Goal: Communication & Community: Answer question/provide support

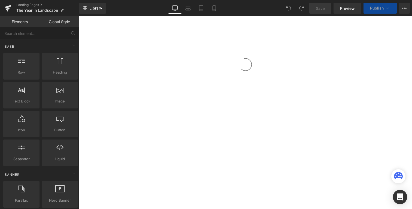
click at [402, 196] on icon "Open Intercom Messenger" at bounding box center [400, 196] width 6 height 7
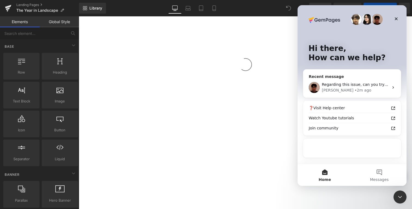
click at [359, 91] on div "Kyle • 2m ago" at bounding box center [355, 90] width 67 height 6
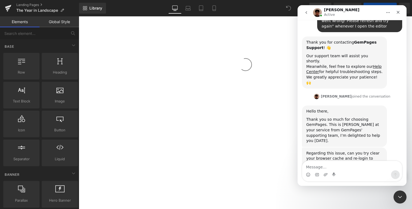
scroll to position [87, 0]
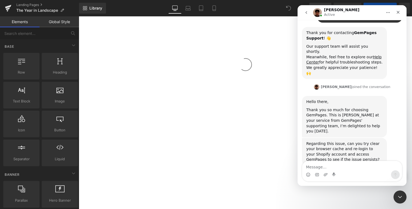
click at [357, 166] on textarea "Message…" at bounding box center [352, 165] width 100 height 9
type textarea "d"
type textarea "Ok i just did that. Still happening"
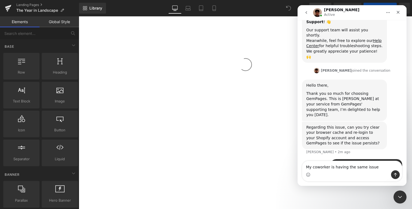
type textarea "My coworker is having the same issue."
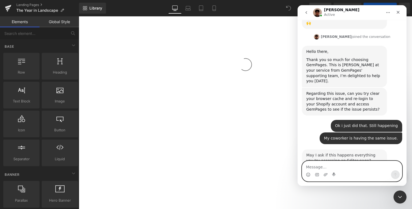
scroll to position [137, 0]
click at [9, 7] on div at bounding box center [206, 96] width 412 height 193
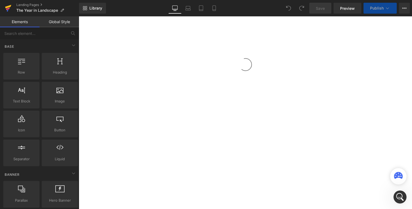
click at [7, 8] on icon at bounding box center [8, 8] width 7 height 14
click at [397, 192] on div "Open Intercom Messenger" at bounding box center [400, 197] width 14 height 14
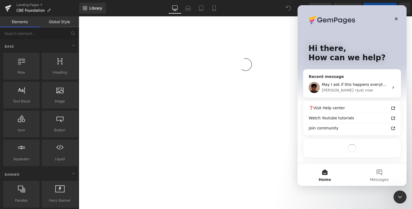
click at [350, 82] on span "May I ask if this happens everything you try accessing an Editor page?" at bounding box center [389, 84] width 135 height 4
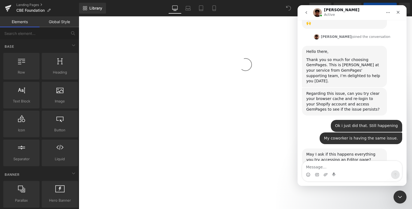
scroll to position [137, 0]
type textarea "Yes"
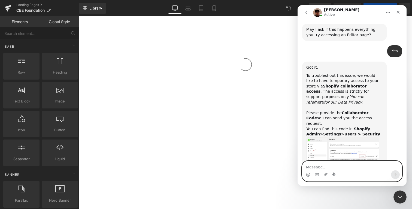
scroll to position [263, 0]
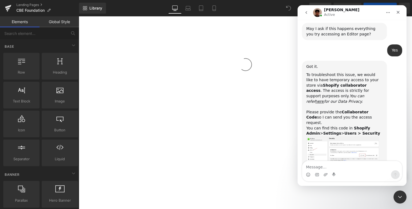
click at [324, 136] on img "Kyle says…" at bounding box center [342, 150] width 73 height 29
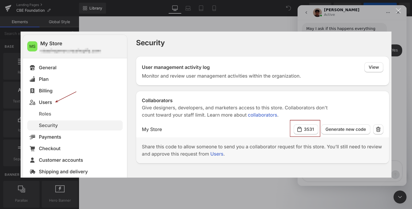
scroll to position [0, 0]
click at [398, 75] on div "Intercom messenger" at bounding box center [206, 104] width 412 height 209
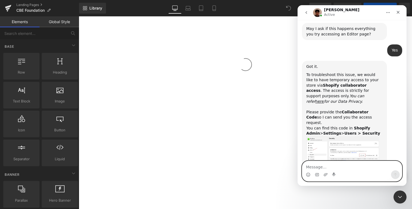
click at [347, 165] on textarea "Message…" at bounding box center [352, 165] width 100 height 9
paste textarea "5826"
type textarea "5826"
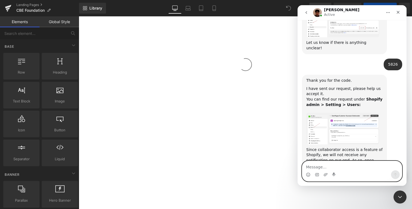
scroll to position [391, 0]
click at [354, 112] on img "Kyle says…" at bounding box center [342, 128] width 73 height 32
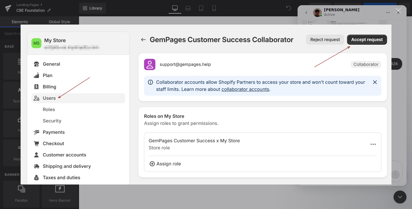
click at [398, 13] on div "Close" at bounding box center [398, 10] width 5 height 5
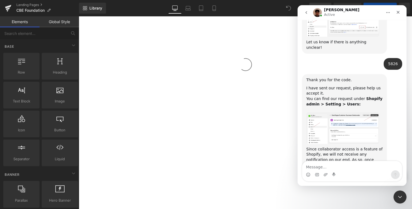
click at [354, 112] on img "Kyle says…" at bounding box center [342, 128] width 73 height 32
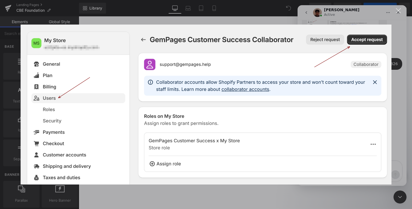
click at [396, 67] on div "Intercom messenger" at bounding box center [206, 104] width 412 height 209
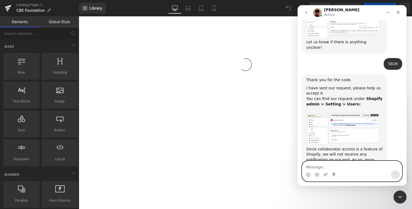
click at [360, 165] on textarea "Message…" at bounding box center [352, 165] width 100 height 9
type textarea "Ok this is done"
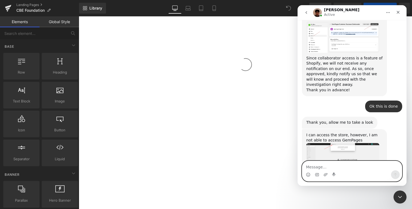
scroll to position [485, 0]
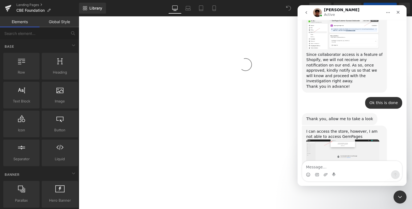
click at [356, 139] on img "Kyle says…" at bounding box center [342, 154] width 73 height 31
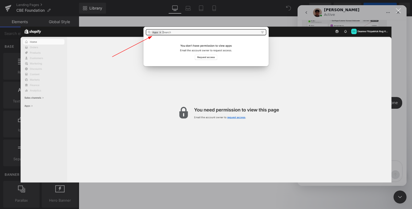
click at [356, 120] on img "Close" at bounding box center [206, 104] width 371 height 156
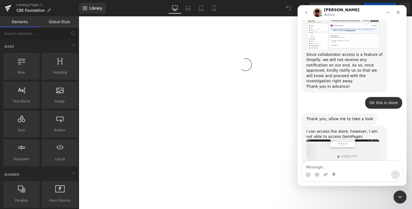
click at [347, 139] on img "Kyle says…" at bounding box center [342, 154] width 73 height 31
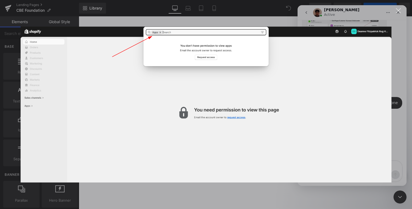
click at [347, 112] on img "Close" at bounding box center [206, 104] width 371 height 156
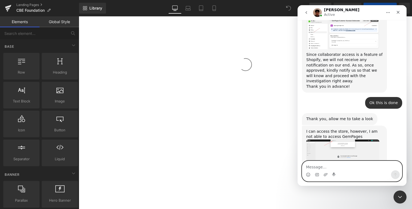
click at [370, 170] on textarea "Message…" at bounding box center [352, 165] width 100 height 9
type textarea "can you get in now?"
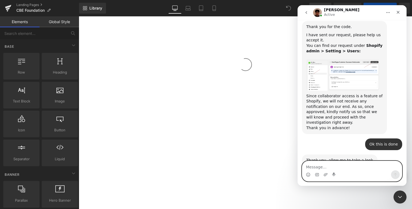
scroll to position [390, 0]
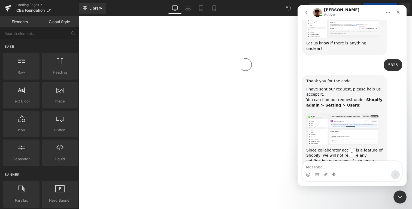
click at [347, 113] on img "Kyle says…" at bounding box center [342, 129] width 73 height 32
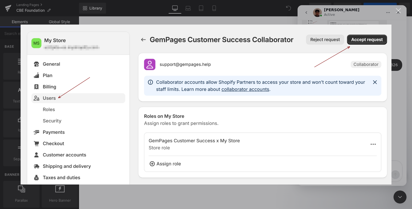
click at [347, 89] on img "Close" at bounding box center [206, 105] width 371 height 160
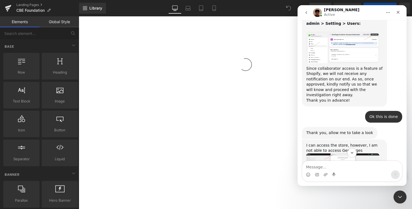
scroll to position [502, 0]
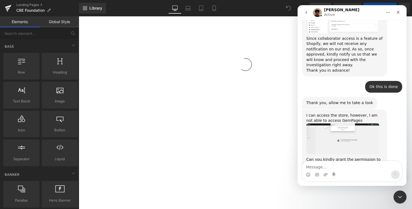
click at [362, 123] on img "Kyle says…" at bounding box center [342, 138] width 73 height 31
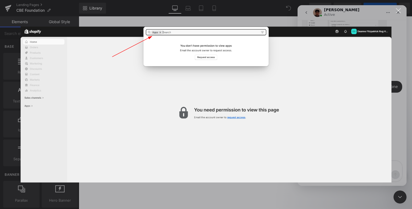
click at [362, 90] on img "Close" at bounding box center [206, 104] width 371 height 156
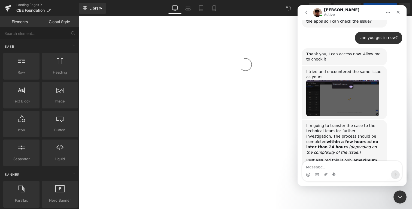
scroll to position [648, 0]
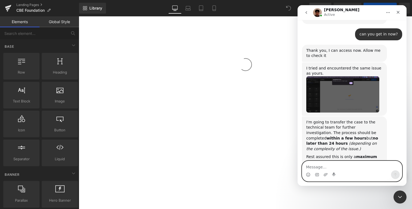
click at [359, 170] on textarea "Message…" at bounding box center [352, 165] width 100 height 9
click at [358, 166] on textarea "Message…" at bounding box center [352, 165] width 100 height 9
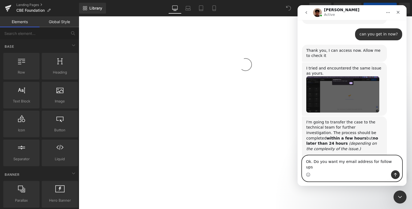
type textarea "Ok. Do you want my email address for follow ups?"
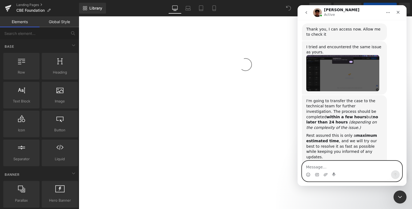
scroll to position [670, 0]
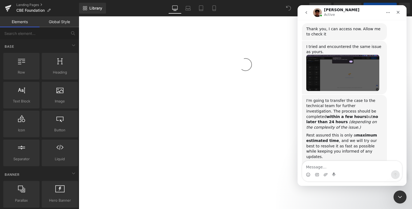
click at [388, 15] on button "Home" at bounding box center [388, 12] width 10 height 10
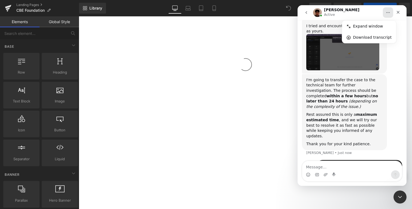
scroll to position [691, 0]
click at [388, 15] on button "Home" at bounding box center [388, 12] width 10 height 10
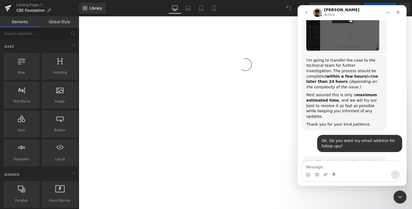
scroll to position [710, 0]
click at [350, 168] on textarea "Message…" at bounding box center [352, 165] width 100 height 9
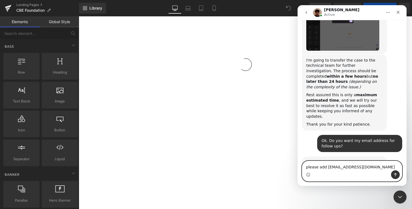
type textarea "please add tech@hookingrugs.com"
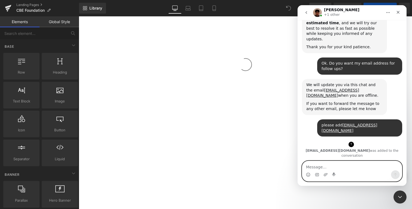
scroll to position [788, 0]
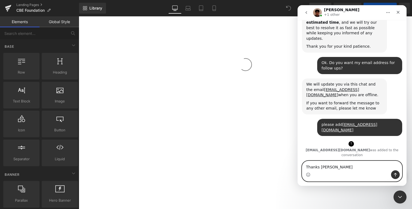
type textarea "Thanks [PERSON_NAME]"
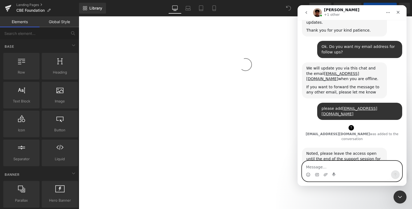
scroll to position [804, 0]
type textarea "Have a good one"
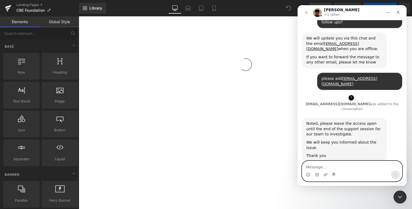
scroll to position [833, 0]
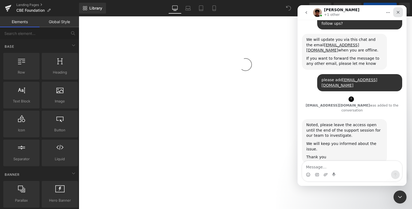
click at [397, 11] on icon "Close" at bounding box center [398, 12] width 4 height 4
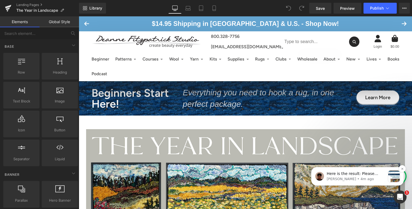
click at [354, 175] on p "Here is the result: Please double-check to see if the issue is resolved on your…" at bounding box center [356, 173] width 59 height 5
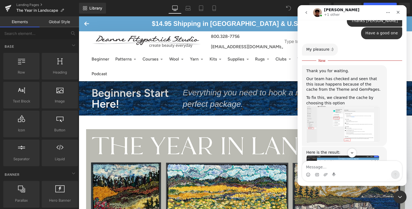
scroll to position [986, 0]
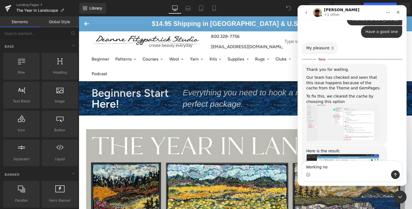
type textarea "Working now"
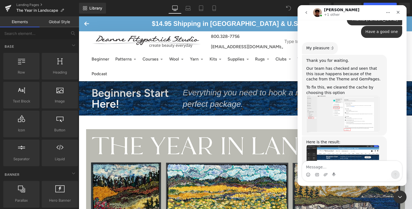
scroll to position [993, 0]
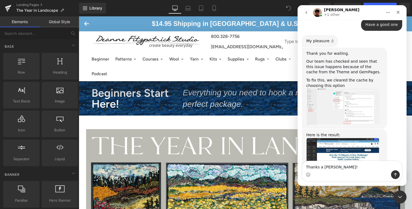
type textarea "Thanks a [PERSON_NAME]!!"
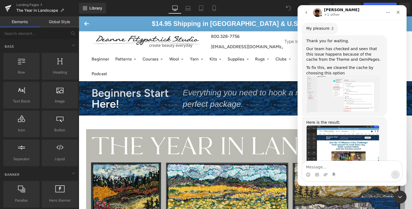
click at [162, 73] on div at bounding box center [206, 96] width 412 height 193
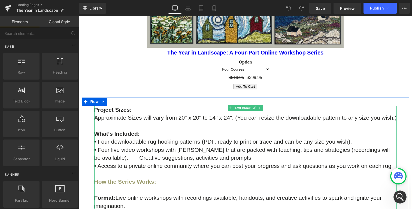
scroll to position [613, 0]
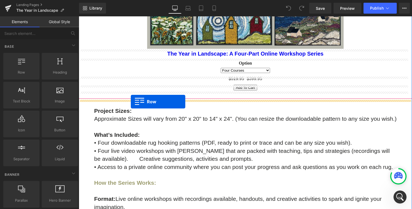
drag, startPoint x: 99, startPoint y: 82, endPoint x: 131, endPoint y: 102, distance: 37.7
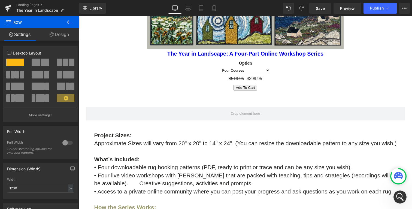
click at [68, 24] on icon at bounding box center [69, 22] width 7 height 7
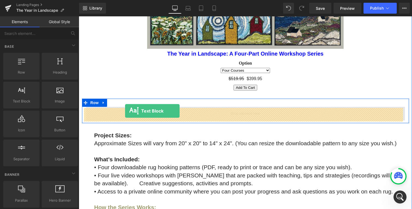
drag, startPoint x: 101, startPoint y: 112, endPoint x: 125, endPoint y: 111, distance: 23.7
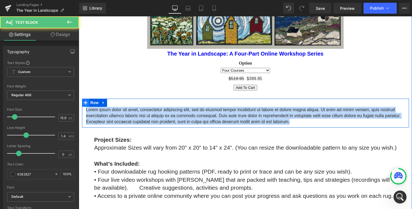
drag, startPoint x: 312, startPoint y: 122, endPoint x: 80, endPoint y: 100, distance: 233.2
click at [82, 100] on div "Lorem ipsum dolor sit amet, consectetur adipiscing elit, sed do eiusmod tempor …" at bounding box center [245, 113] width 327 height 29
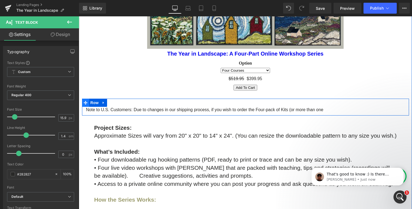
scroll to position [1030, 0]
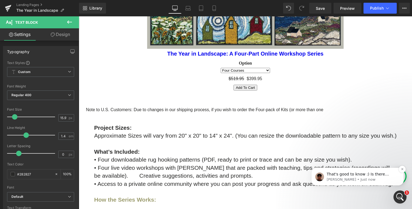
click at [353, 175] on p "That's good to know :) Is there anything else I can help you with?" at bounding box center [362, 174] width 70 height 5
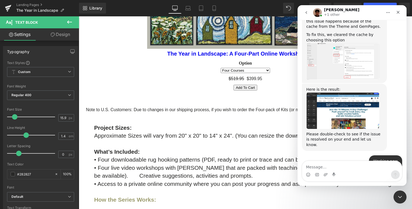
scroll to position [1039, 0]
click at [348, 169] on textarea "Message…" at bounding box center [352, 165] width 100 height 9
type textarea "Nope. All good!!"
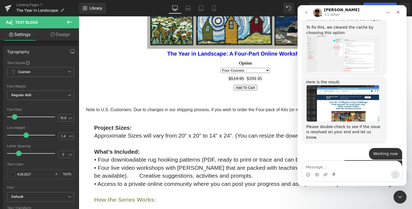
scroll to position [1046, 0]
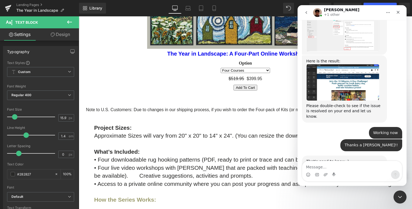
click at [271, 122] on div at bounding box center [206, 96] width 412 height 193
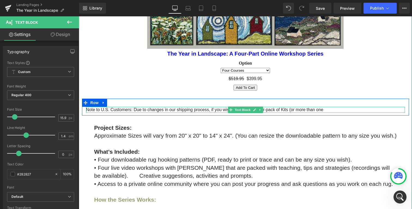
click at [321, 110] on p "Note to U.S. Customers: Due to changes in our shipping process, if you wish to …" at bounding box center [245, 110] width 319 height 6
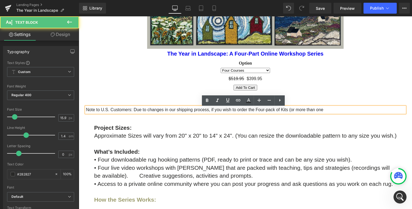
click at [329, 112] on p "Note to U.S. Customers: Due to changes in our shipping process, if you wish to …" at bounding box center [245, 110] width 319 height 6
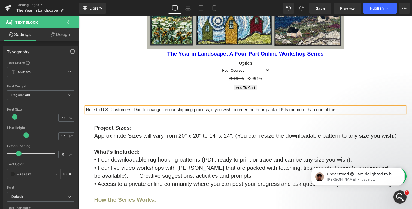
scroll to position [1121, 0]
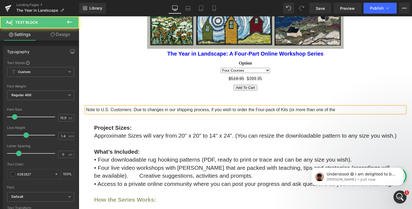
click at [283, 109] on p "Note to U.S. Customers: Due to changes in our shipping process, if you wish to …" at bounding box center [245, 110] width 319 height 6
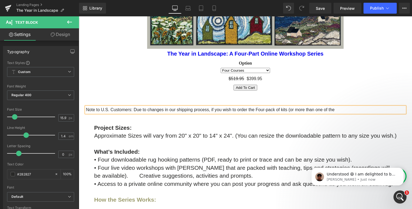
click at [341, 111] on p "Note to U.S. Customers: Due to changes in our shipping process, if you wish to …" at bounding box center [245, 110] width 319 height 6
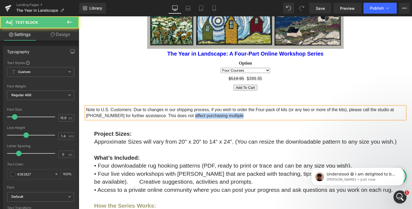
drag, startPoint x: 183, startPoint y: 117, endPoint x: 245, endPoint y: 116, distance: 61.8
click at [245, 116] on p "Note to U.S. Customers: Due to changes in our shipping process, if you wish to …" at bounding box center [245, 113] width 319 height 12
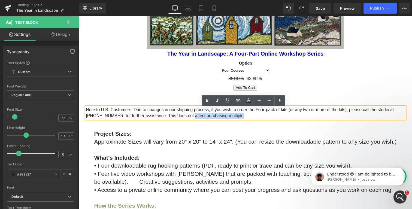
click at [244, 117] on p "Note to U.S. Customers: Due to changes in our shipping process, if you wish to …" at bounding box center [245, 113] width 319 height 12
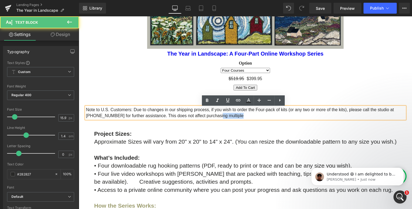
drag, startPoint x: 210, startPoint y: 117, endPoint x: 239, endPoint y: 117, distance: 29.4
click at [239, 117] on p "Note to U.S. Customers: Due to changes in our shipping process, if you wish to …" at bounding box center [245, 113] width 319 height 12
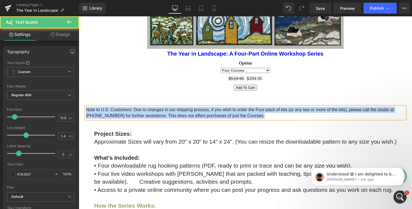
drag, startPoint x: 254, startPoint y: 117, endPoint x: 74, endPoint y: 111, distance: 180.2
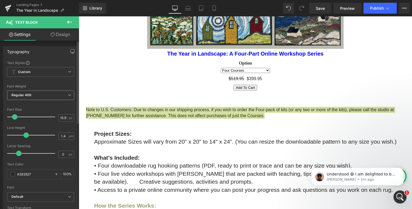
click at [41, 93] on span "Regular 400" at bounding box center [40, 95] width 67 height 10
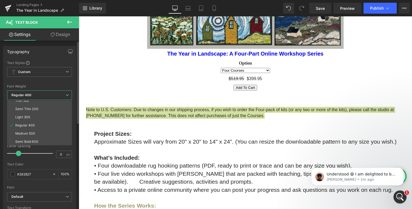
scroll to position [3, 0]
click at [38, 98] on span "Regular 400" at bounding box center [39, 95] width 65 height 10
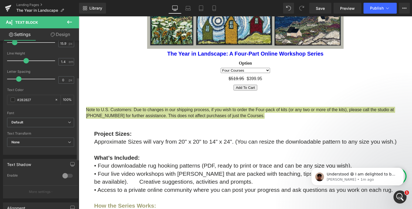
scroll to position [84, 0]
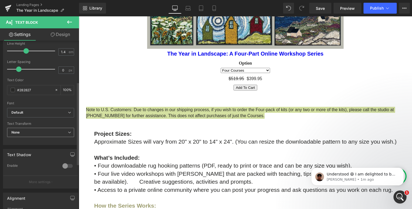
click at [36, 135] on span "None" at bounding box center [40, 133] width 67 height 10
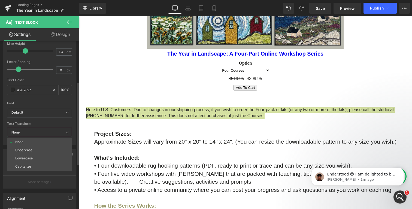
click at [36, 135] on span "None" at bounding box center [39, 133] width 65 height 10
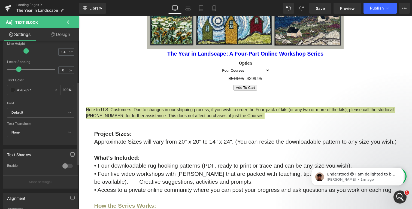
click at [35, 110] on span "Default" at bounding box center [40, 113] width 67 height 10
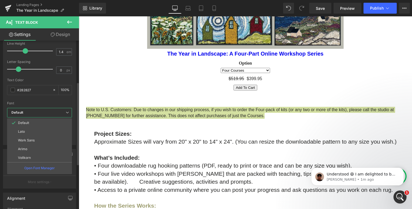
click at [35, 110] on span "Default" at bounding box center [39, 113] width 65 height 10
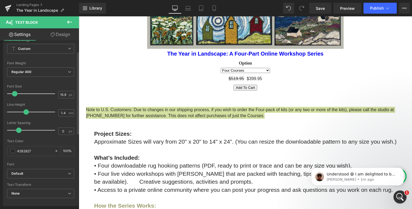
scroll to position [22, 0]
click at [29, 51] on b "Custom" at bounding box center [24, 50] width 13 height 5
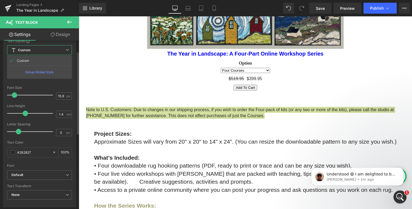
click at [29, 51] on b "Custom" at bounding box center [24, 50] width 13 height 5
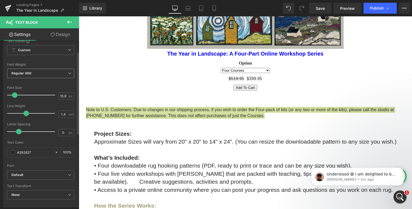
click at [37, 74] on span "Regular 400" at bounding box center [40, 74] width 67 height 10
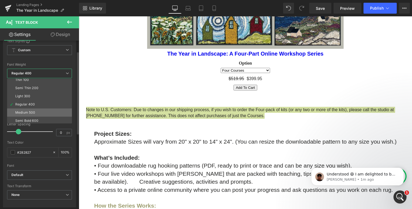
click at [38, 112] on li "Medium 500" at bounding box center [40, 112] width 67 height 8
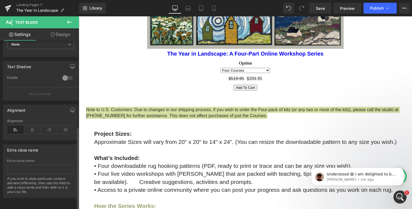
scroll to position [121, 0]
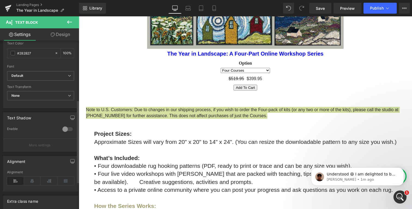
click at [65, 129] on div at bounding box center [67, 129] width 13 height 9
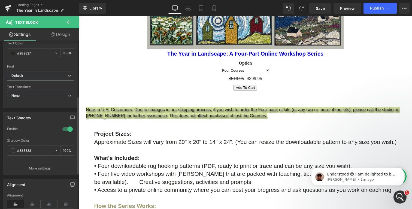
click at [65, 129] on div at bounding box center [67, 129] width 13 height 9
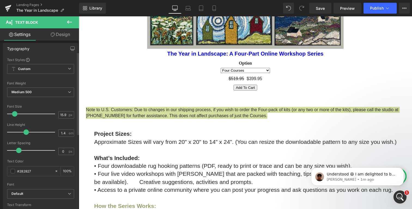
scroll to position [0, 0]
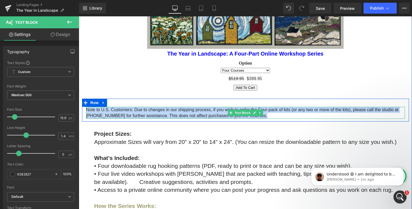
click at [130, 111] on p "Note to U.S. Customers: Due to changes in our shipping process, if you wish to …" at bounding box center [245, 113] width 319 height 12
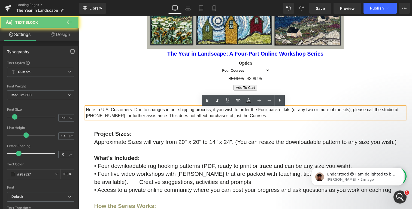
click at [132, 112] on p "Note to U.S. Customers: Due to changes in our shipping process, if you wish to …" at bounding box center [245, 113] width 319 height 12
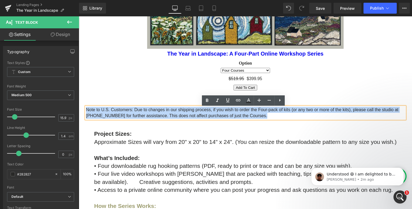
click at [132, 112] on p "Note to U.S. Customers: Due to changes in our shipping process, if you wish to …" at bounding box center [245, 113] width 319 height 12
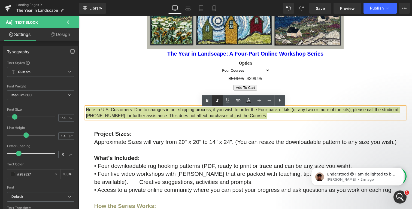
click at [218, 102] on icon at bounding box center [217, 100] width 7 height 7
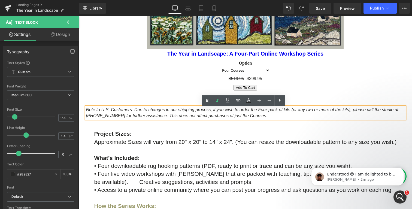
click at [350, 113] on icon "Note to U.S. Customers: Due to changes in our shipping process, if you wish to …" at bounding box center [242, 112] width 312 height 11
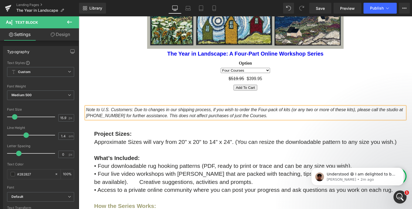
click at [182, 117] on icon "Note to U.S. Customers: Due to changes in our shipping process, if you wish to …" at bounding box center [244, 112] width 317 height 11
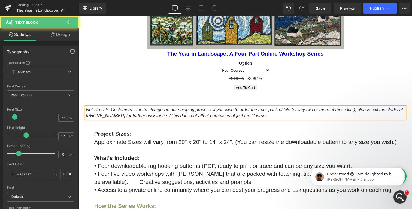
click at [289, 119] on p "Note to U.S. Customers: Due to changes in our shipping process, if you wish to …" at bounding box center [245, 113] width 319 height 12
click at [254, 118] on icon "Note to U.S. Customers: Due to changes in our shipping process, if you wish to …" at bounding box center [244, 112] width 317 height 11
drag, startPoint x: 181, startPoint y: 117, endPoint x: 307, endPoint y: 120, distance: 126.2
click at [309, 119] on div "Note to U.S. Customers: Due to changes in our shipping process, if you wish to …" at bounding box center [245, 113] width 319 height 12
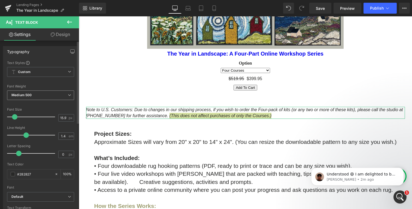
click at [59, 93] on span "Medium 500" at bounding box center [40, 95] width 67 height 10
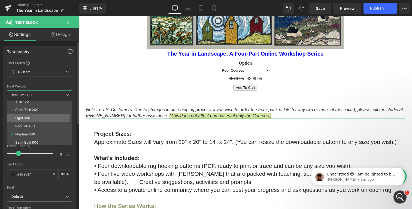
scroll to position [4, 0]
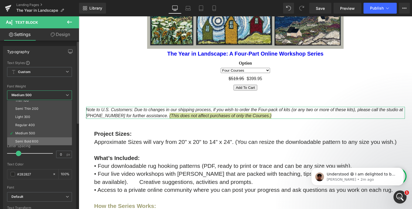
click at [39, 138] on li "Semi Bold 600" at bounding box center [40, 141] width 67 height 8
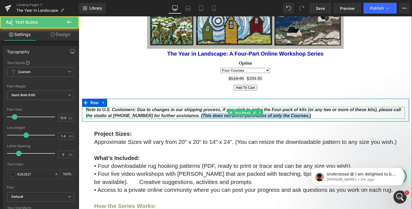
click at [199, 118] on icon "Note to U.S. Customers: Due to changes in our shipping process, if you wish to …" at bounding box center [243, 112] width 315 height 11
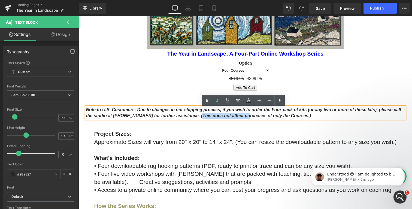
drag, startPoint x: 192, startPoint y: 117, endPoint x: 241, endPoint y: 118, distance: 48.5
click at [241, 118] on icon "Note to U.S. Customers: Due to changes in our shipping process, if you wish to …" at bounding box center [243, 112] width 315 height 11
drag, startPoint x: 305, startPoint y: 117, endPoint x: 191, endPoint y: 118, distance: 114.2
click at [191, 118] on p "Note to U.S. Customers: Due to changes in our shipping process, if you wish to …" at bounding box center [245, 113] width 319 height 12
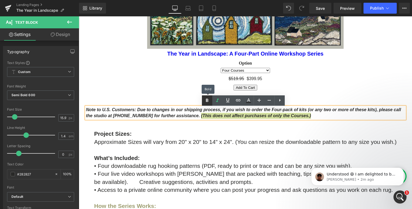
click at [209, 99] on icon at bounding box center [207, 100] width 7 height 7
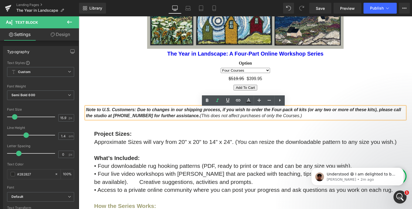
click at [200, 112] on icon "Note to U.S. Customers: Due to changes in our shipping process, if you wish to …" at bounding box center [243, 112] width 315 height 11
drag, startPoint x: 192, startPoint y: 117, endPoint x: 298, endPoint y: 115, distance: 106.8
click at [313, 116] on p "Note to U.S. Customers: Due to changes in our shipping process, if you wish to …" at bounding box center [245, 113] width 319 height 12
click at [208, 101] on icon at bounding box center [207, 100] width 2 height 3
click at [199, 110] on icon "Note to U.S. Customers: Due to changes in our shipping process, if you wish to …" at bounding box center [243, 112] width 315 height 11
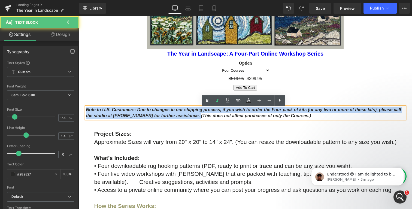
drag, startPoint x: 191, startPoint y: 117, endPoint x: 86, endPoint y: 100, distance: 106.4
click at [86, 100] on div "Note to U.S. Customers: Due to changes in our shipping process, if you wish to …" at bounding box center [245, 110] width 327 height 23
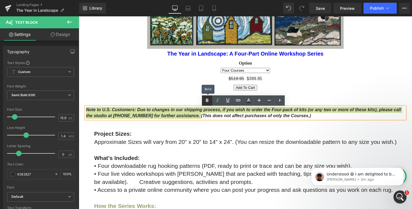
click at [209, 100] on icon at bounding box center [207, 100] width 7 height 7
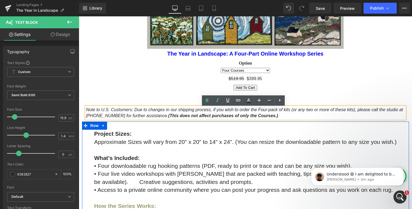
click at [79, 16] on div at bounding box center [79, 16] width 0 height 0
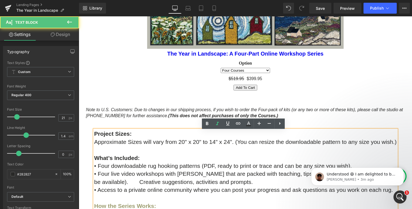
click at [265, 184] on p "• Four live video workshops with [PERSON_NAME] that are packed with teaching, t…" at bounding box center [245, 178] width 302 height 16
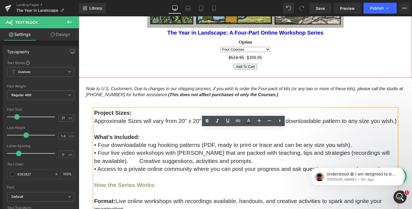
scroll to position [637, 0]
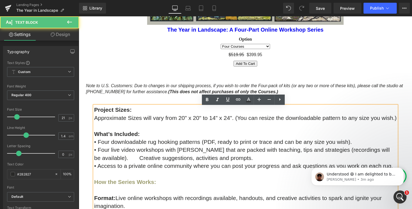
click at [155, 138] on p "What’s Included:" at bounding box center [245, 134] width 302 height 8
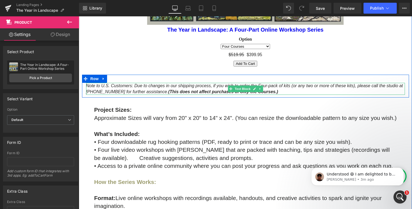
click at [159, 92] on span "Note to U.S. Customers: Due to changes in our shipping process, if you wish to …" at bounding box center [244, 88] width 317 height 11
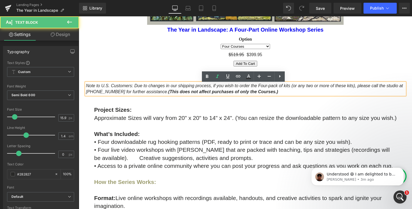
click at [159, 92] on span "Note to U.S. Customers: Due to changes in our shipping process, if you wish to …" at bounding box center [244, 88] width 317 height 11
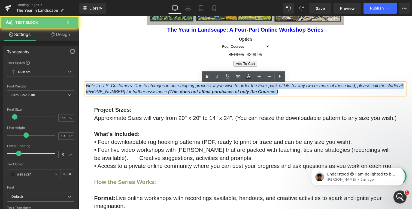
click at [159, 92] on span "Note to U.S. Customers: Due to changes in our shipping process, if you wish to …" at bounding box center [244, 88] width 317 height 11
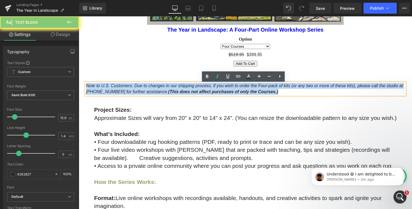
click at [159, 92] on span "Note to U.S. Customers: Due to changes in our shipping process, if you wish to …" at bounding box center [244, 88] width 317 height 11
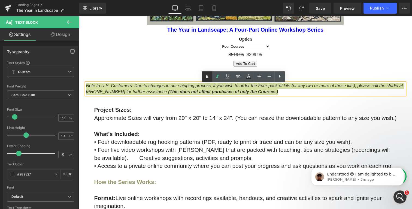
click at [208, 75] on icon at bounding box center [207, 76] width 7 height 7
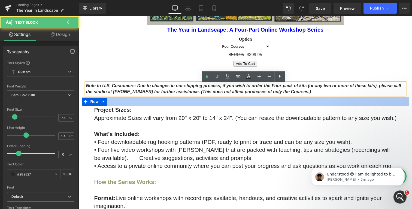
drag, startPoint x: 192, startPoint y: 94, endPoint x: 311, endPoint y: 96, distance: 119.1
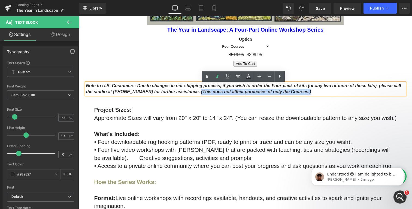
drag, startPoint x: 309, startPoint y: 95, endPoint x: 192, endPoint y: 92, distance: 118.0
click at [192, 92] on p "Note to U.S. Customers: Due to changes in our shipping process, if you wish to …" at bounding box center [245, 89] width 319 height 12
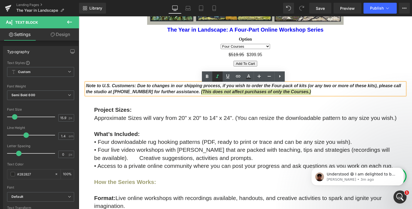
click at [218, 80] on link at bounding box center [217, 76] width 10 height 10
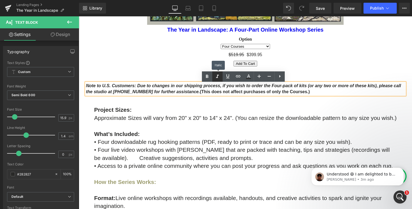
click at [218, 80] on link at bounding box center [217, 76] width 10 height 10
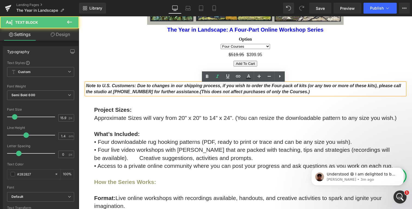
click at [138, 92] on icon "Note to U.S. Customers: Due to changes in our shipping process, if you wish to …" at bounding box center [243, 88] width 315 height 11
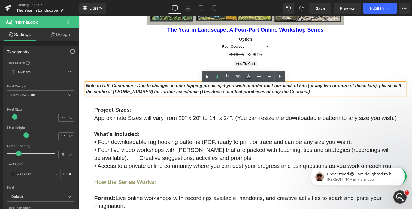
click at [233, 119] on span "Approximate Sizes will vary from 20" x 20" to 14" x 24". (You can resize the do…" at bounding box center [245, 118] width 302 height 6
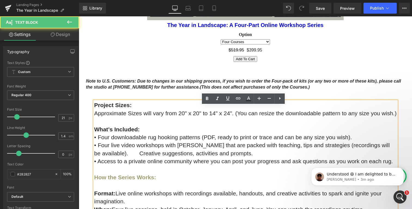
scroll to position [643, 0]
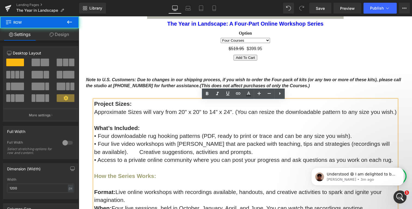
click at [400, 104] on div "Project Sizes: Approximate Sizes will vary from 20" x 20" to 14" x 24". (You ca…" at bounding box center [245, 168] width 327 height 136
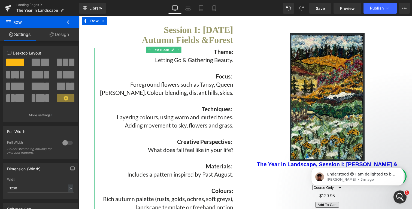
scroll to position [947, 0]
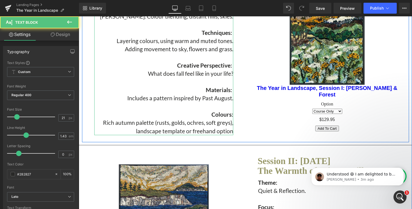
click at [229, 135] on p "Rich autumn palette (rusts, golds, ochres, soft greys), landscape template or f…" at bounding box center [164, 127] width 139 height 16
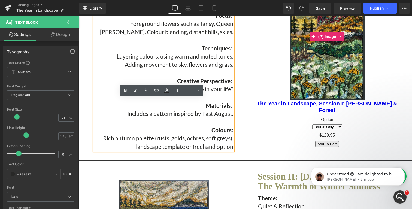
scroll to position [937, 0]
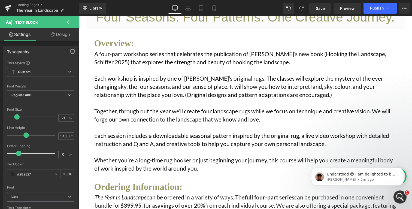
drag, startPoint x: 230, startPoint y: 152, endPoint x: 183, endPoint y: 167, distance: 49.7
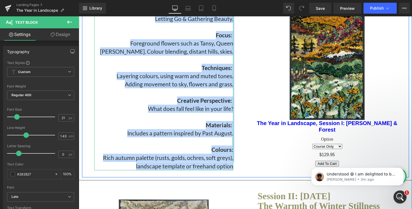
scroll to position [913, 0]
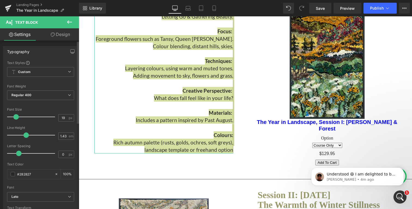
type input "18"
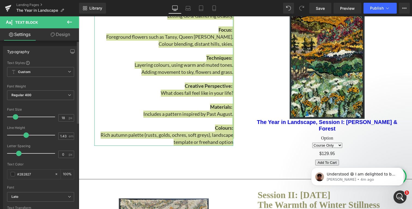
click at [16, 117] on span at bounding box center [15, 116] width 5 height 5
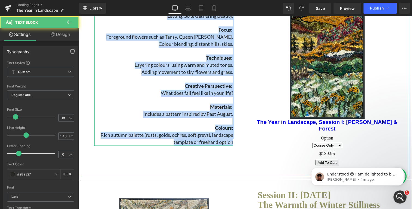
click at [205, 145] on p "Rich autumn palette (rusts, golds, ochres, soft greys), landscape template or f…" at bounding box center [164, 139] width 139 height 14
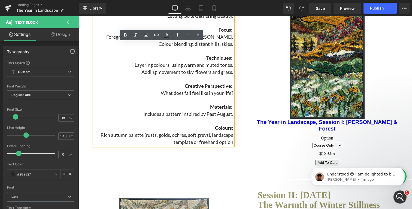
click at [230, 145] on p "Rich autumn palette (rusts, golds, ochres, soft greys), landscape template or f…" at bounding box center [164, 139] width 139 height 14
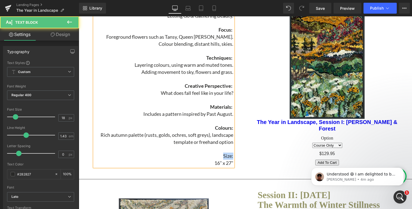
drag, startPoint x: 221, startPoint y: 167, endPoint x: 233, endPoint y: 168, distance: 11.2
click at [233, 166] on div "Session I: [DATE] Autumn F ields & Forest Text Block Theme: Letting Go & Gather…" at bounding box center [163, 75] width 163 height 184
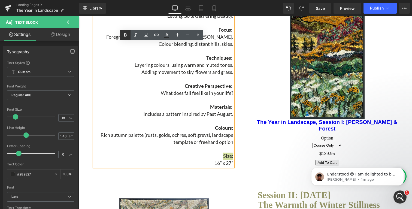
click at [128, 35] on icon at bounding box center [125, 35] width 7 height 7
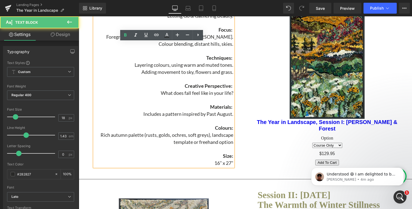
click at [175, 104] on p at bounding box center [164, 99] width 139 height 7
click at [246, 105] on div "Sale Off (P) Image The Year in Landscape, Session I: [PERSON_NAME] & Forest (P)…" at bounding box center [326, 78] width 163 height 190
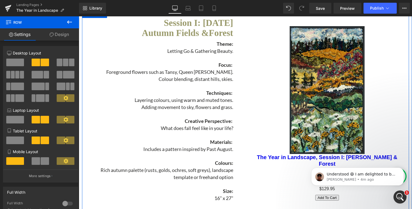
scroll to position [877, 0]
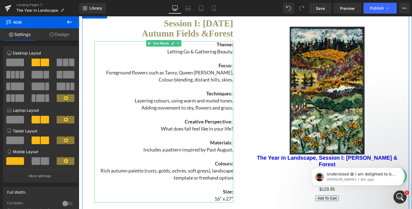
click at [222, 96] on strong "Techniques:" at bounding box center [219, 93] width 26 height 6
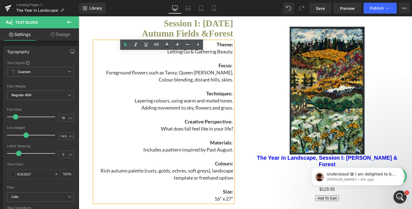
click at [241, 123] on div "Session I: [DATE] Autumn F ields & Forest Text Block Theme: Letting Go & Gather…" at bounding box center [163, 111] width 163 height 184
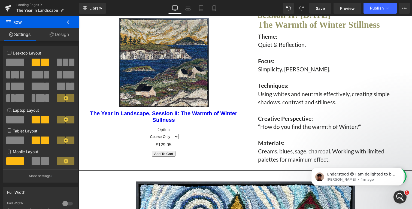
scroll to position [1096, 0]
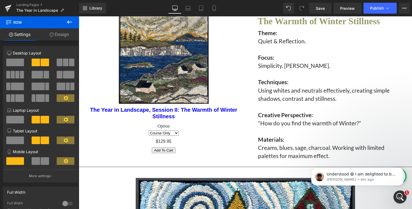
click at [273, 103] on p "Using whites and neutrals effectively, creating simple shadows, contrast and st…" at bounding box center [327, 94] width 139 height 16
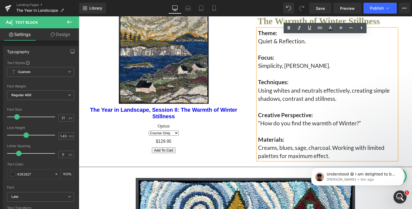
click at [325, 165] on body "Understood 😄 I am delighted to be able to help you out [DATE]. If you have a mo…" at bounding box center [357, 175] width 105 height 34
click at [374, 176] on p "Understood 😄 I am delighted to be able to help you out [DATE]. If you have a mo…" at bounding box center [362, 174] width 70 height 5
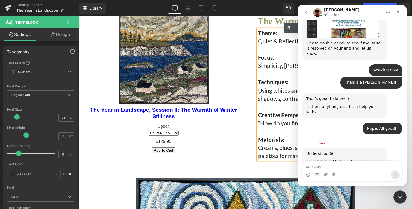
scroll to position [1130, 0]
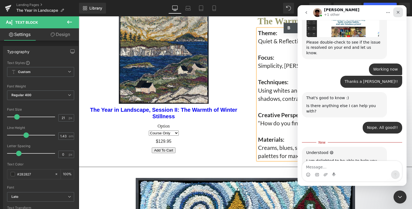
drag, startPoint x: 399, startPoint y: 13, endPoint x: 697, endPoint y: 19, distance: 297.5
click at [399, 13] on icon "Close" at bounding box center [398, 12] width 3 height 3
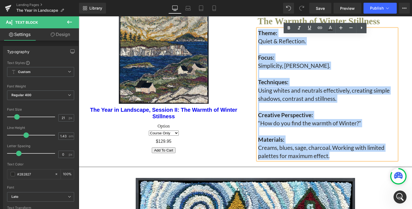
drag, startPoint x: 332, startPoint y: 162, endPoint x: 242, endPoint y: 34, distance: 156.8
click at [242, 34] on div "Sale Off (P) Image The Year in Landscape, Session II: The Warmth of Winter Stil…" at bounding box center [245, 81] width 327 height 166
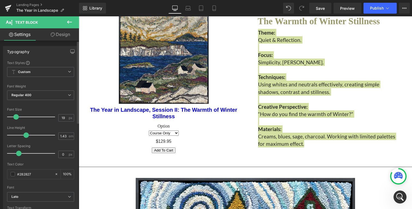
type input "18"
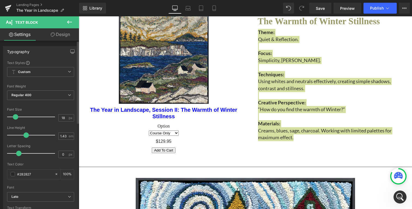
click at [15, 117] on span at bounding box center [15, 116] width 5 height 5
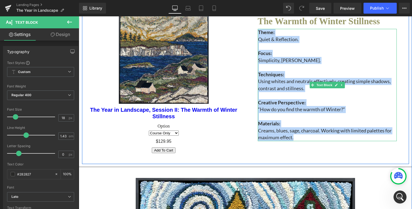
click at [296, 141] on p "Creams, blues, sage, charcoal. Working with limited palettes for maximum effect." at bounding box center [327, 134] width 139 height 14
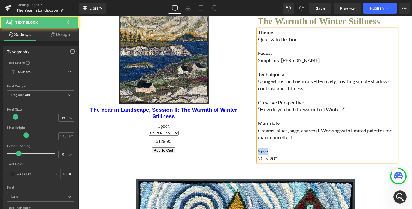
drag, startPoint x: 266, startPoint y: 159, endPoint x: 246, endPoint y: 159, distance: 20.4
click at [246, 159] on div "Session II: [DATE] The Warmth of Winter Stillness Text Block Theme: Quiet & Ref…" at bounding box center [326, 85] width 163 height 156
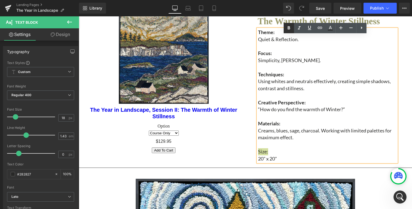
click at [287, 32] on link at bounding box center [289, 28] width 10 height 10
click at [293, 127] on p "Materials:" at bounding box center [327, 123] width 139 height 7
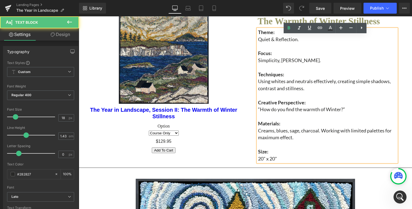
click at [245, 111] on div "Session II: [DATE] The Warmth of Winter Stillness Text Block Theme: Quiet & Ref…" at bounding box center [326, 85] width 163 height 156
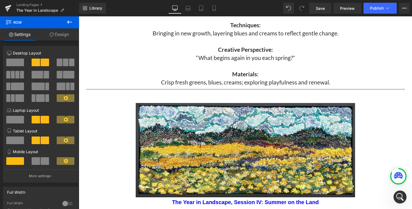
scroll to position [1370, 0]
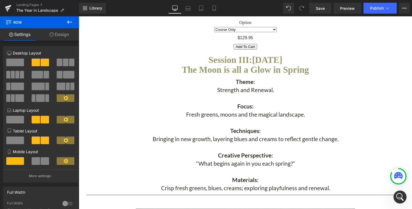
click at [246, 110] on strong "Focus:" at bounding box center [245, 106] width 16 height 7
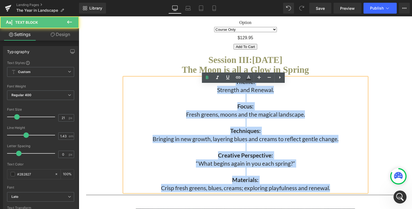
drag, startPoint x: 333, startPoint y: 195, endPoint x: 210, endPoint y: 90, distance: 162.1
click at [210, 90] on div "Theme: Strength and Renewal. Focus: Fresh greens, moons and the magical landsca…" at bounding box center [245, 135] width 242 height 114
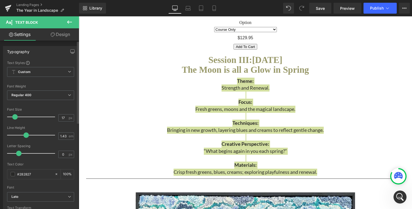
click at [16, 116] on span at bounding box center [14, 116] width 5 height 5
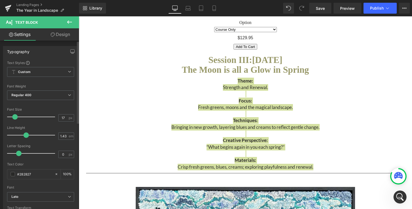
click at [16, 116] on span at bounding box center [14, 116] width 5 height 5
type input "18"
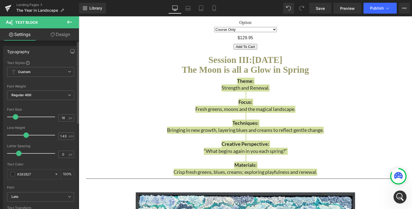
click at [16, 116] on span at bounding box center [15, 116] width 5 height 5
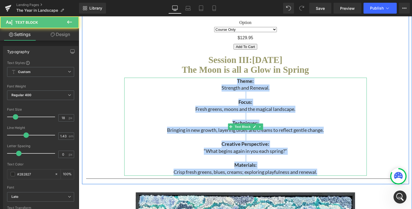
click at [324, 176] on p "Crisp fresh greens, blues, creams; exploring playfulness and renewal." at bounding box center [245, 172] width 215 height 7
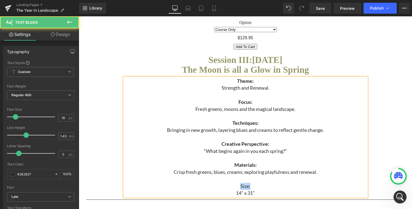
drag, startPoint x: 249, startPoint y: 194, endPoint x: 238, endPoint y: 194, distance: 11.4
click at [238, 190] on p "Size:" at bounding box center [245, 186] width 215 height 7
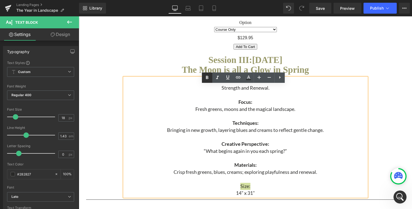
click at [208, 79] on icon at bounding box center [207, 77] width 2 height 3
click at [270, 134] on p "Bringing in new growth, layering blues and creams to reflect gentle change." at bounding box center [245, 130] width 215 height 7
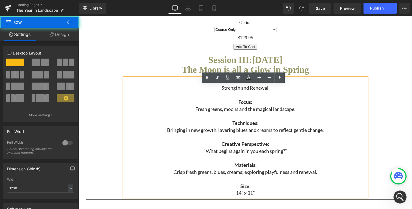
click at [92, 117] on div "Sale Off (P) Image The Year in Landscape, Session III: The Moon is all a Glow i…" at bounding box center [245, 54] width 327 height 298
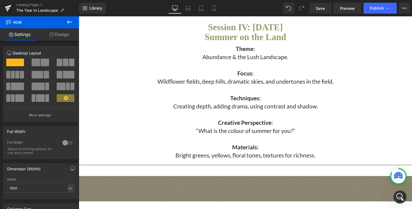
scroll to position [1706, 0]
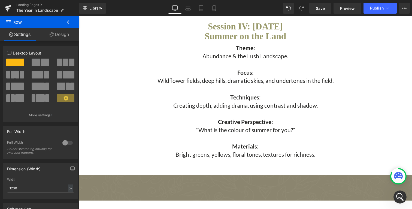
click at [249, 142] on p at bounding box center [245, 138] width 215 height 8
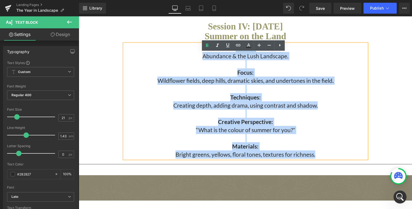
drag, startPoint x: 327, startPoint y: 165, endPoint x: 208, endPoint y: 56, distance: 161.4
click at [208, 56] on div "Theme: Abundance & the Lush Landscape. Focus: Wildflower fields, deep hills, dr…" at bounding box center [245, 101] width 242 height 114
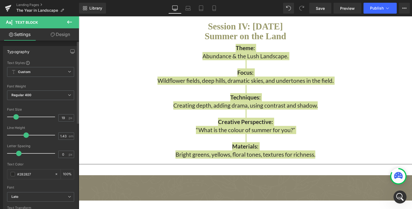
type input "18"
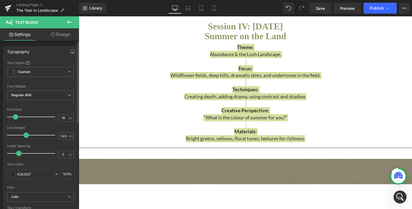
click at [16, 116] on span at bounding box center [15, 116] width 5 height 5
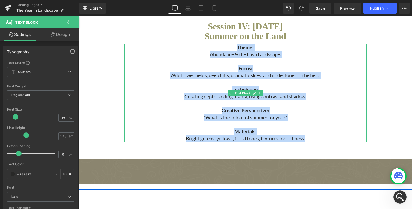
click at [285, 142] on p "Bright greens, yellows, floral tones, textures for richness." at bounding box center [245, 138] width 215 height 7
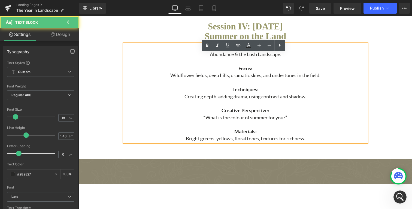
click at [312, 142] on p "Bright greens, yellows, floral tones, textures for richness." at bounding box center [245, 138] width 215 height 7
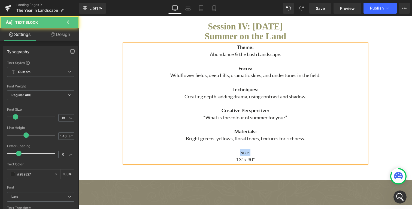
drag, startPoint x: 251, startPoint y: 163, endPoint x: 236, endPoint y: 162, distance: 14.7
click at [236, 156] on p "Size:" at bounding box center [245, 152] width 215 height 7
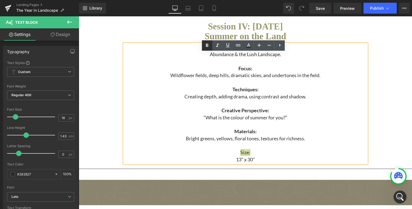
click at [206, 47] on icon at bounding box center [207, 45] width 7 height 7
click at [386, 129] on div "Sale Off (P) Image The Year in Landscape, Session IV: Summer on the Land (P) Ti…" at bounding box center [245, 20] width 327 height 286
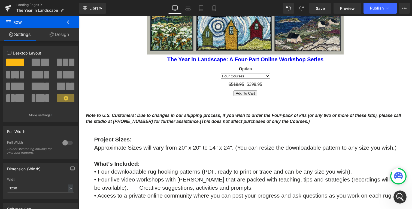
scroll to position [620, 0]
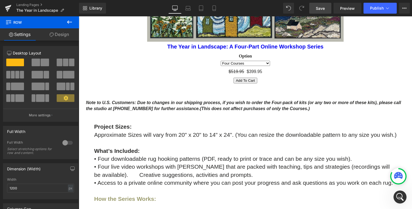
click at [321, 7] on span "Save" at bounding box center [320, 8] width 9 height 6
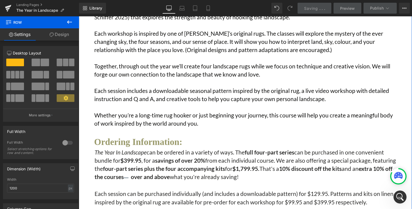
scroll to position [152, 0]
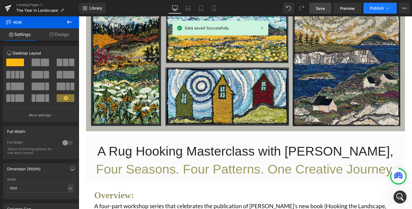
click at [382, 5] on button "Publish" at bounding box center [379, 8] width 33 height 11
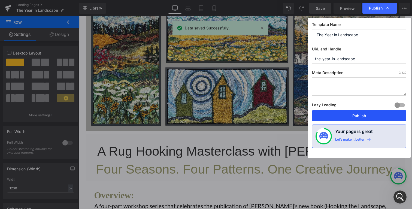
drag, startPoint x: 353, startPoint y: 117, endPoint x: 278, endPoint y: 16, distance: 125.2
click at [353, 117] on button "Publish" at bounding box center [359, 115] width 94 height 11
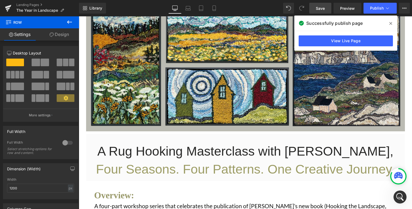
click at [392, 23] on span at bounding box center [390, 23] width 9 height 9
